Goal: Information Seeking & Learning: Learn about a topic

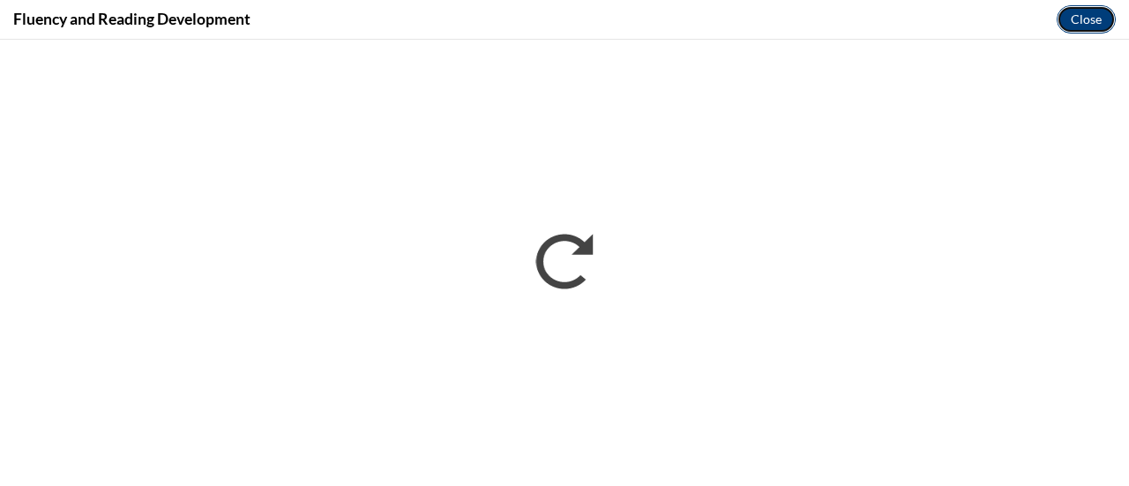
click at [1100, 13] on button "Close" at bounding box center [1085, 19] width 59 height 28
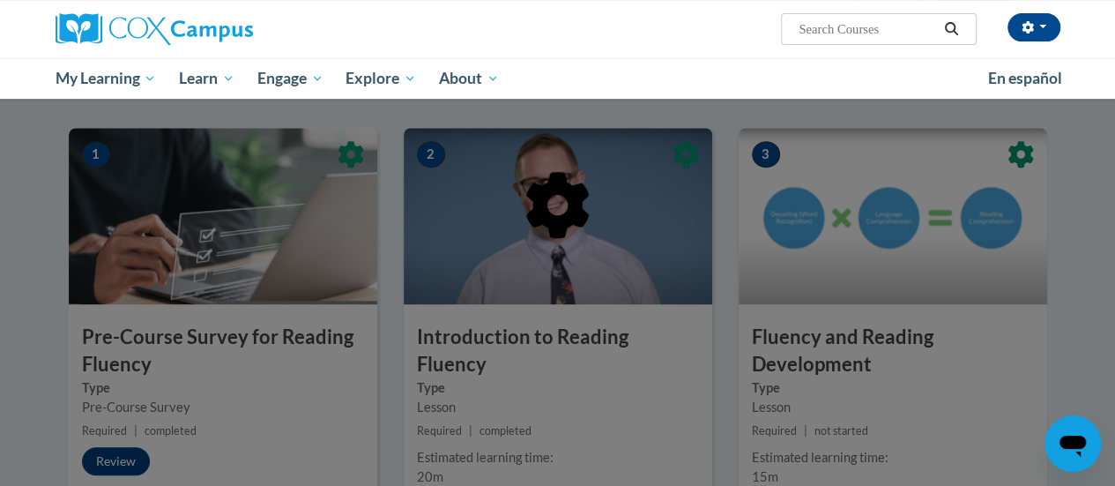
scroll to position [397, 0]
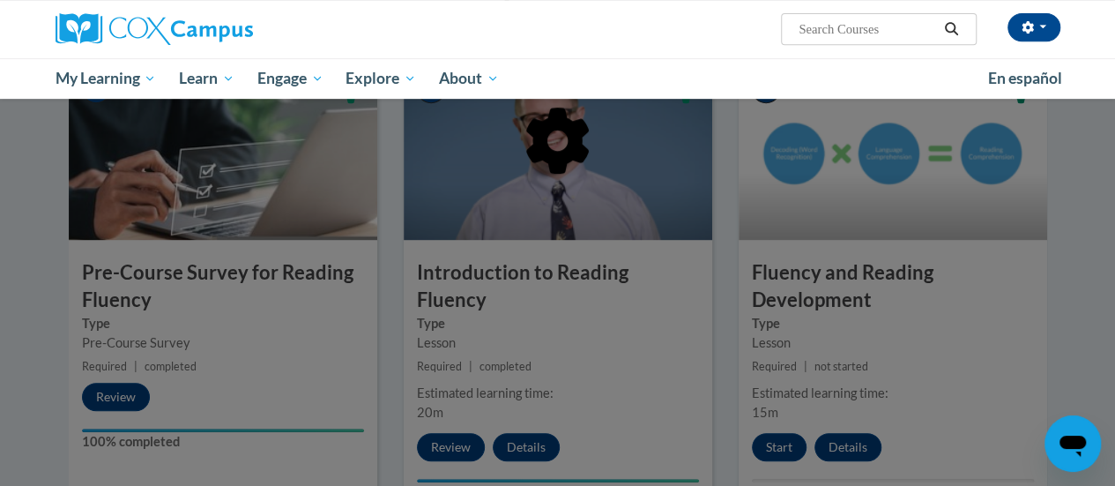
click at [697, 65] on div at bounding box center [558, 230] width 979 height 335
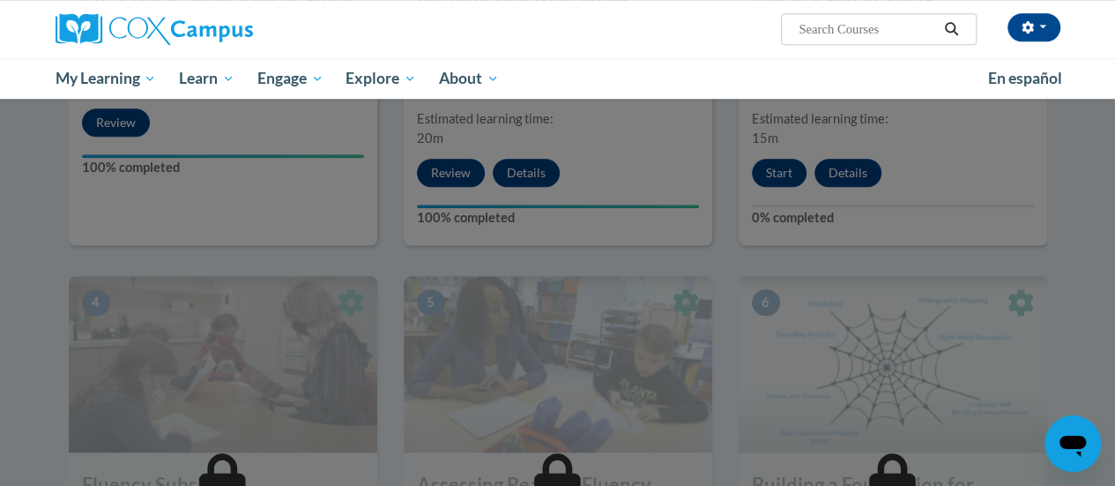
scroll to position [673, 0]
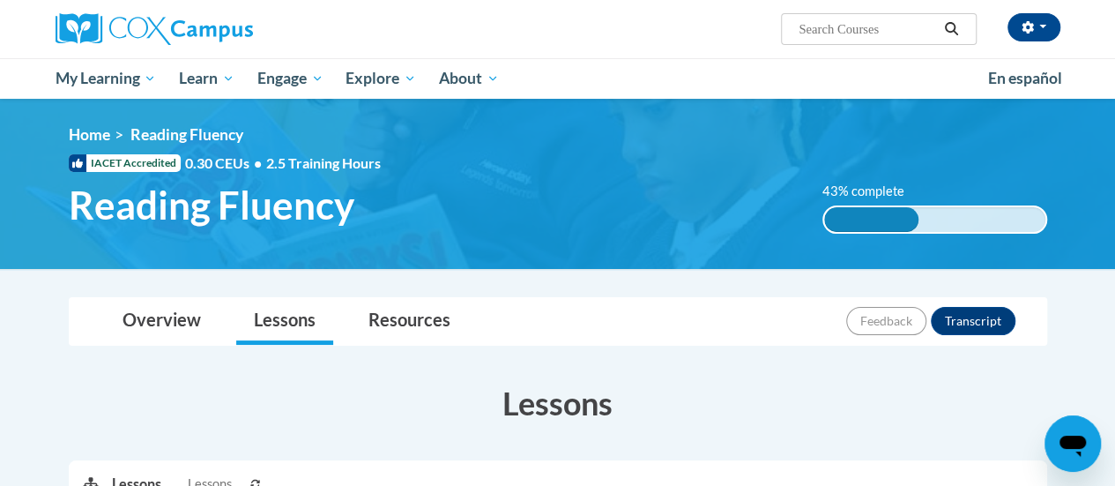
click at [1077, 248] on img at bounding box center [557, 184] width 1115 height 170
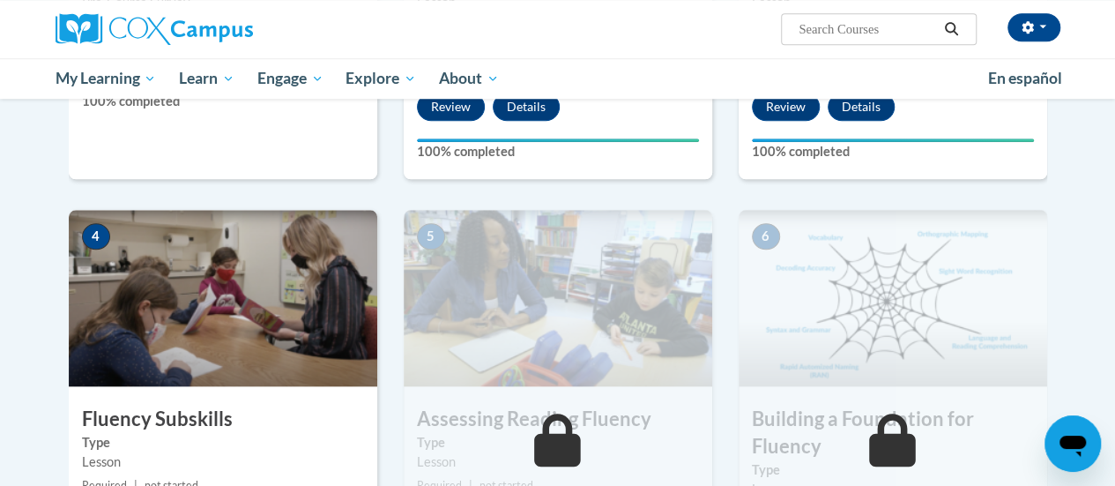
scroll to position [782, 0]
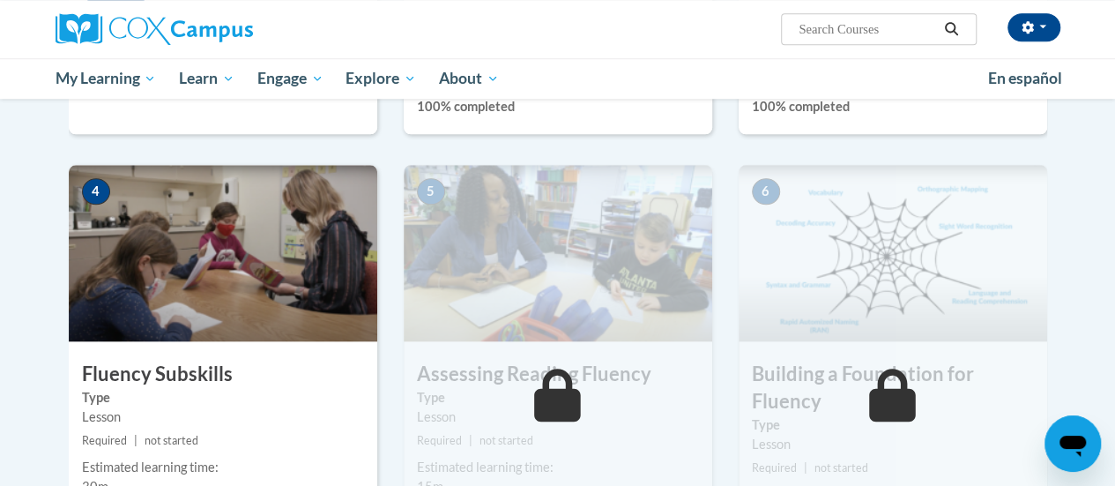
click at [160, 228] on img at bounding box center [223, 253] width 309 height 176
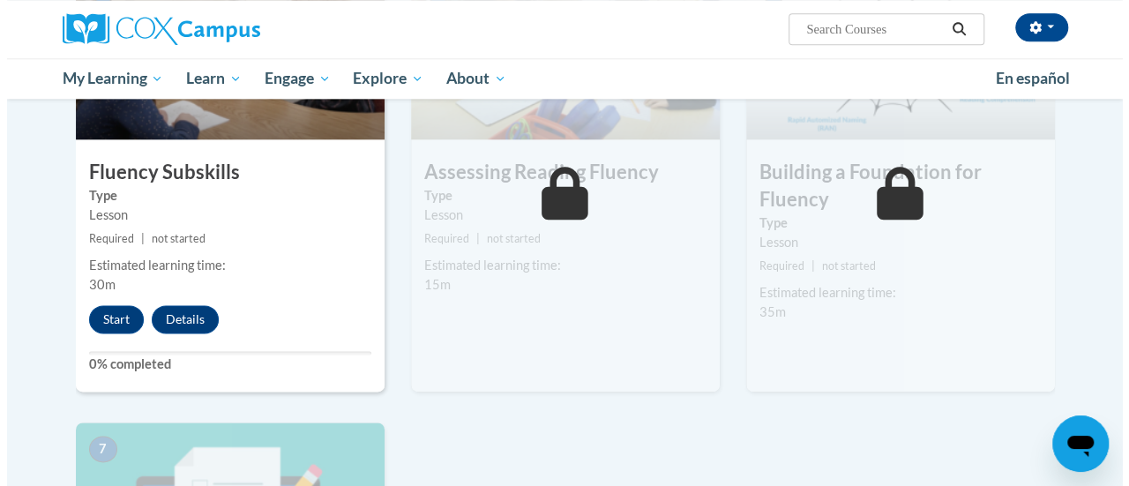
scroll to position [986, 0]
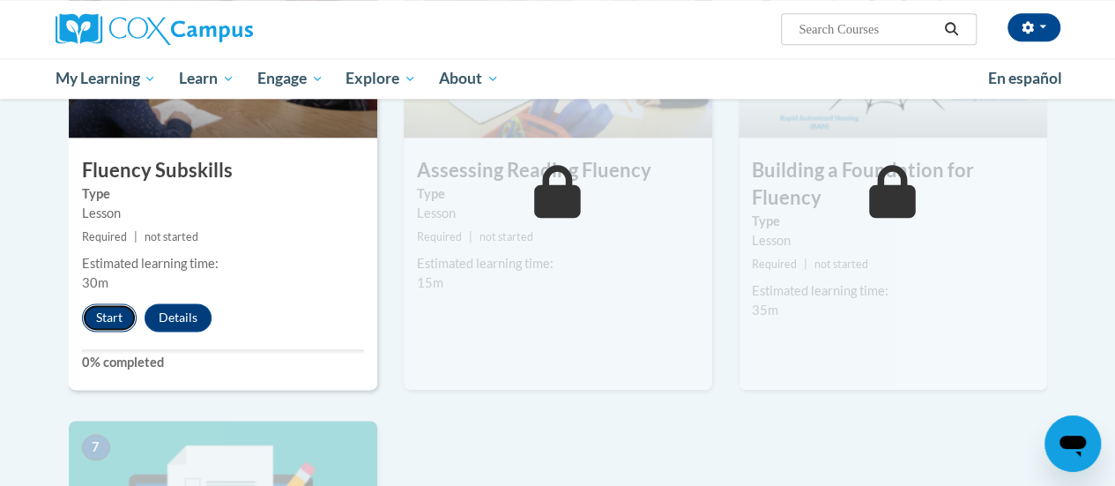
click at [109, 330] on button "Start" at bounding box center [109, 317] width 55 height 28
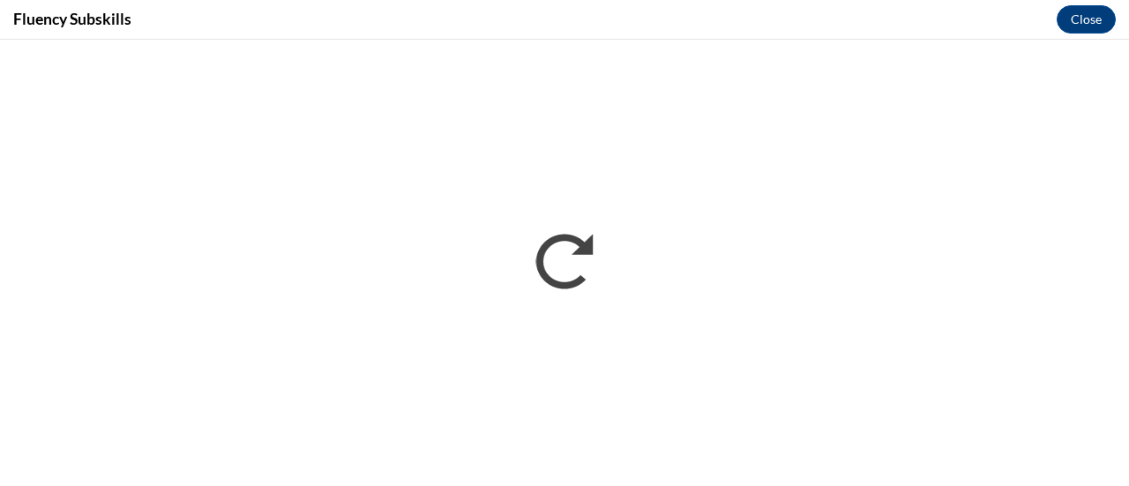
scroll to position [0, 0]
